Goal: Task Accomplishment & Management: Use online tool/utility

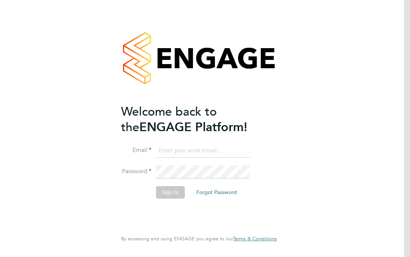
click at [185, 145] on input at bounding box center [203, 151] width 94 height 14
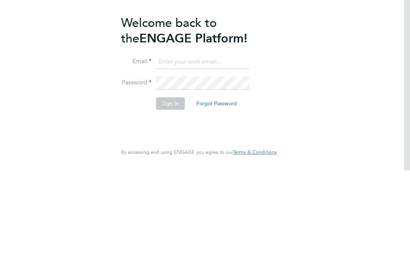
type input "[EMAIL_ADDRESS][DOMAIN_NAME]"
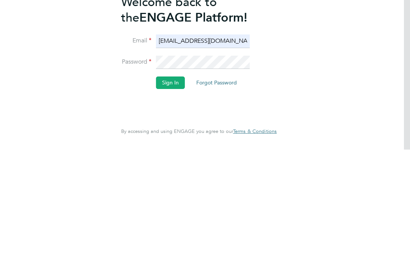
click at [170, 186] on button "Sign In" at bounding box center [170, 192] width 29 height 12
click at [166, 186] on button "Sign In" at bounding box center [170, 192] width 29 height 12
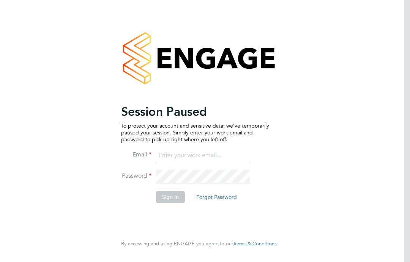
click at [201, 153] on input at bounding box center [203, 156] width 94 height 14
type input "[EMAIL_ADDRESS][DOMAIN_NAME]"
click at [176, 195] on button "Sign In" at bounding box center [170, 197] width 29 height 12
